Goal: Task Accomplishment & Management: Complete application form

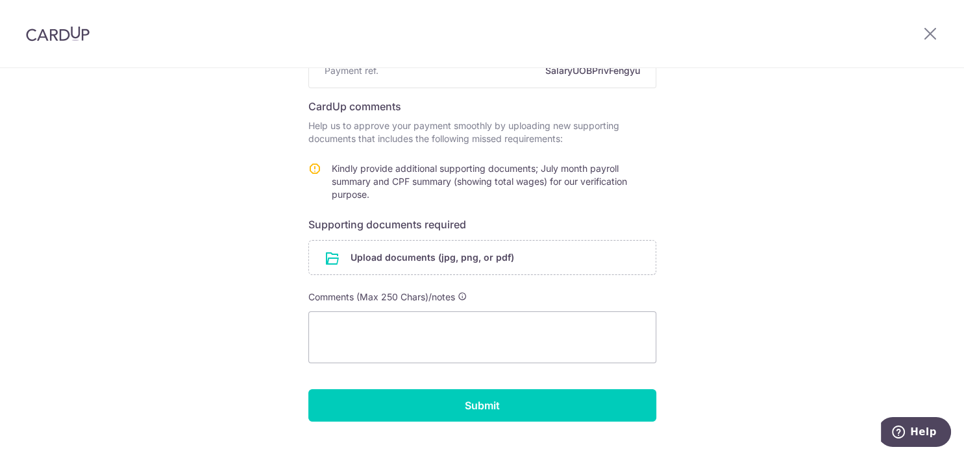
scroll to position [193, 0]
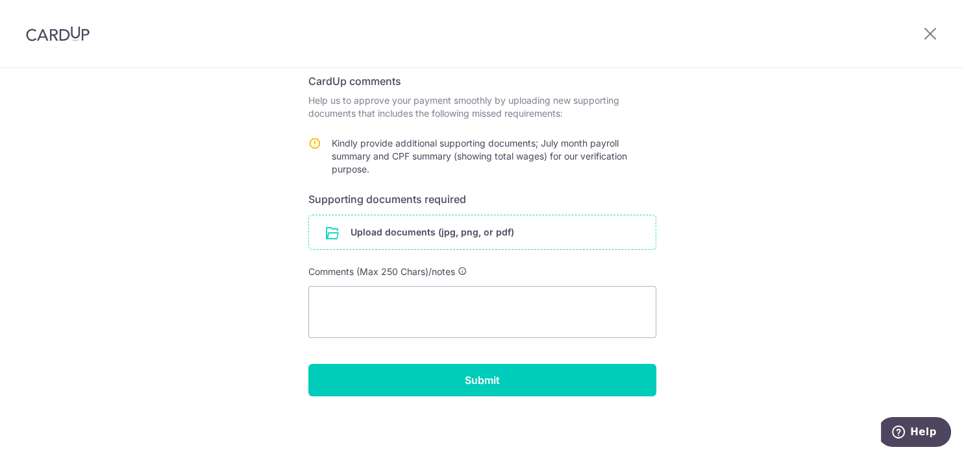
click at [466, 232] on input "file" at bounding box center [482, 233] width 347 height 34
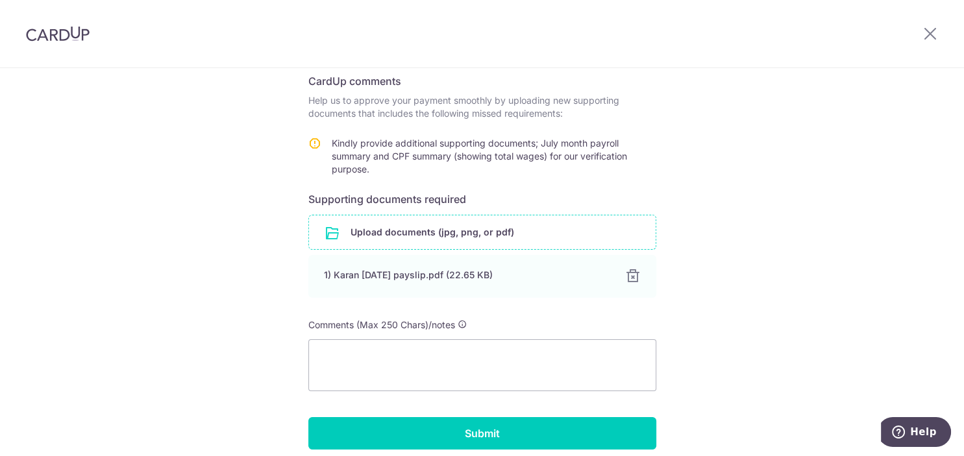
click at [405, 231] on input "file" at bounding box center [482, 233] width 347 height 34
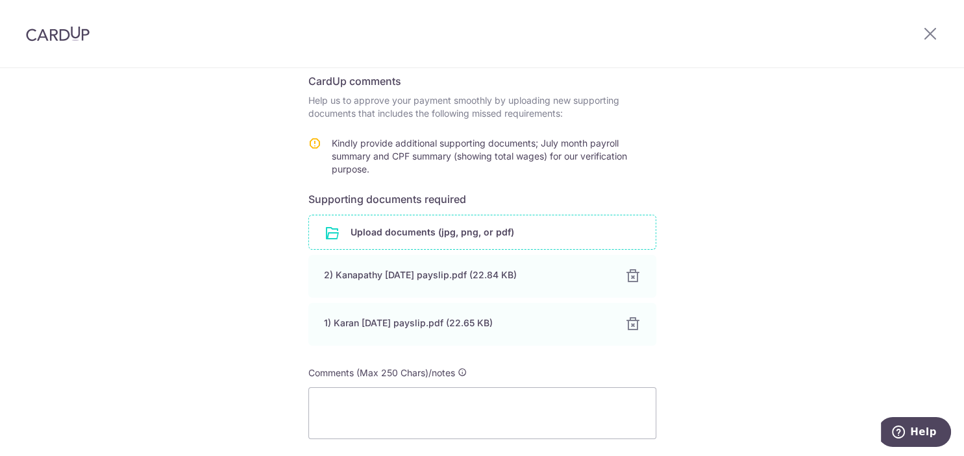
click at [444, 237] on input "file" at bounding box center [482, 233] width 347 height 34
click at [429, 238] on input "file" at bounding box center [482, 233] width 347 height 34
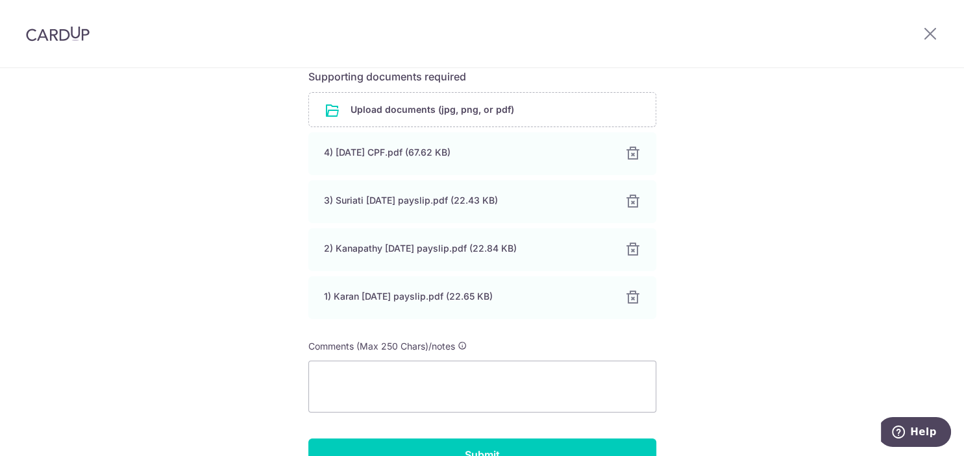
scroll to position [391, 0]
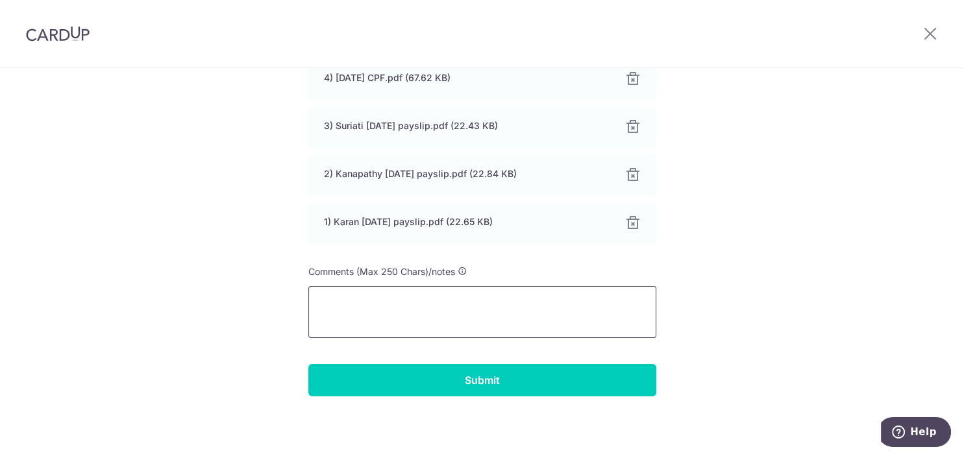
click at [492, 308] on textarea at bounding box center [482, 312] width 348 height 52
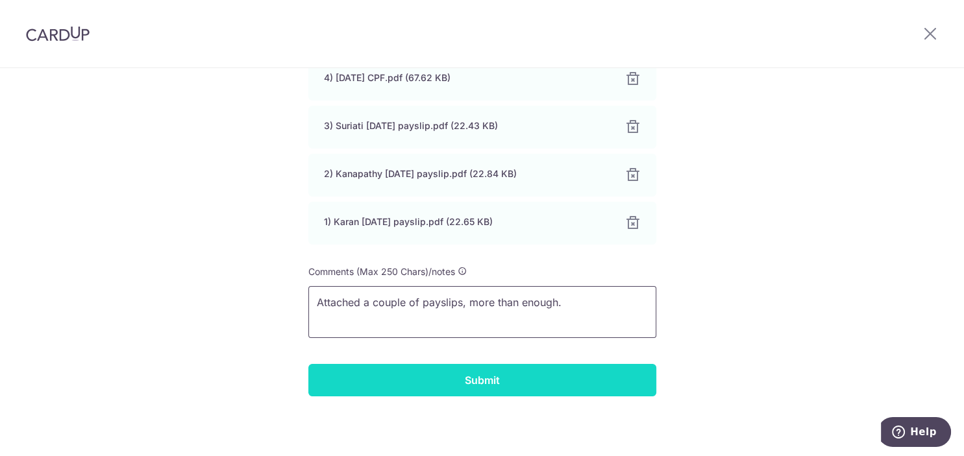
type textarea "Attached a couple of payslips, more than enough."
click at [466, 383] on input "Submit" at bounding box center [482, 380] width 348 height 32
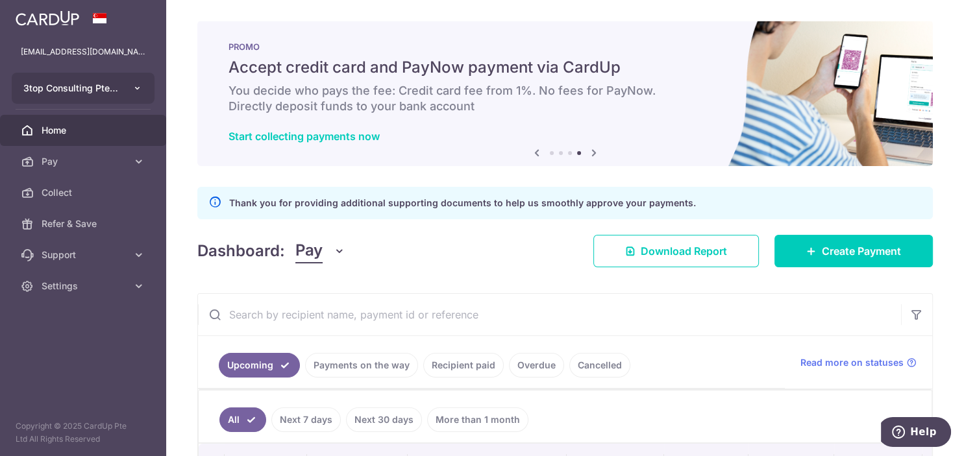
click at [124, 87] on button "3top Consulting Pte Ltd" at bounding box center [83, 88] width 143 height 31
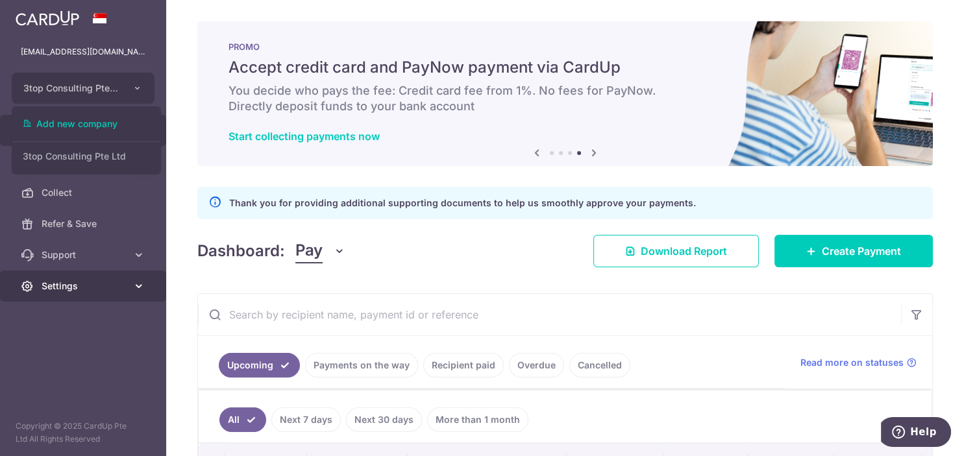
click at [71, 290] on span "Settings" at bounding box center [85, 286] width 86 height 13
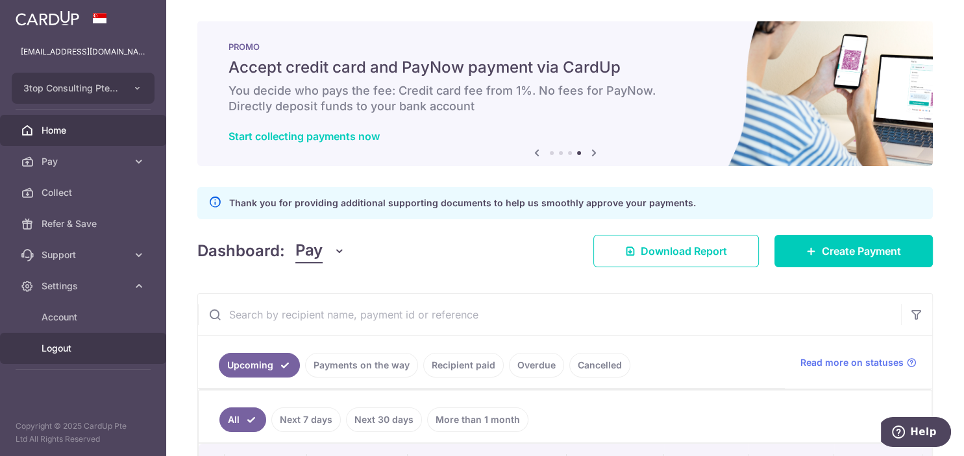
click at [57, 343] on span "Logout" at bounding box center [85, 348] width 86 height 13
